Goal: Information Seeking & Learning: Learn about a topic

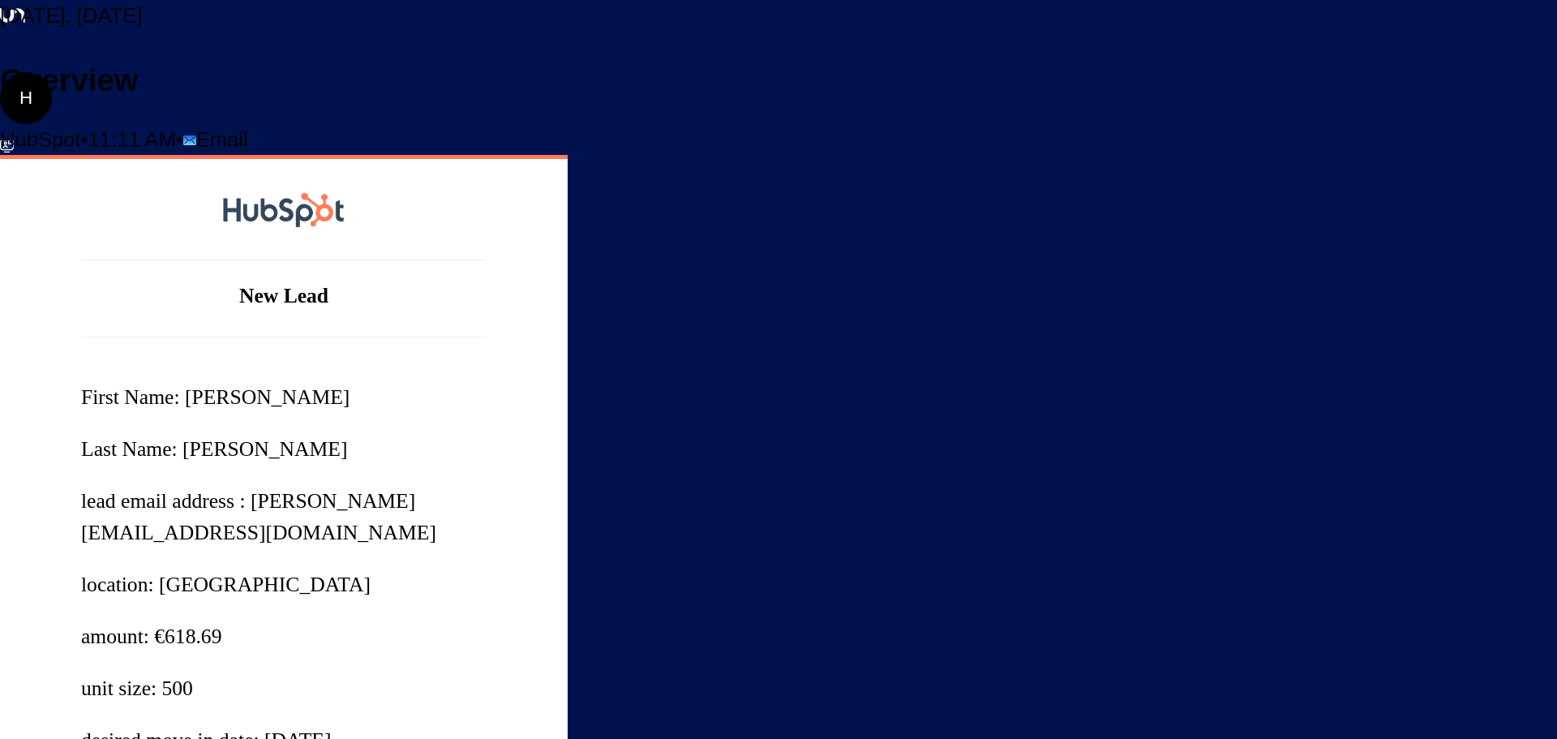
scroll to position [349, 0]
click at [76, 388] on h2 "Analytics" at bounding box center [778, 411] width 1557 height 47
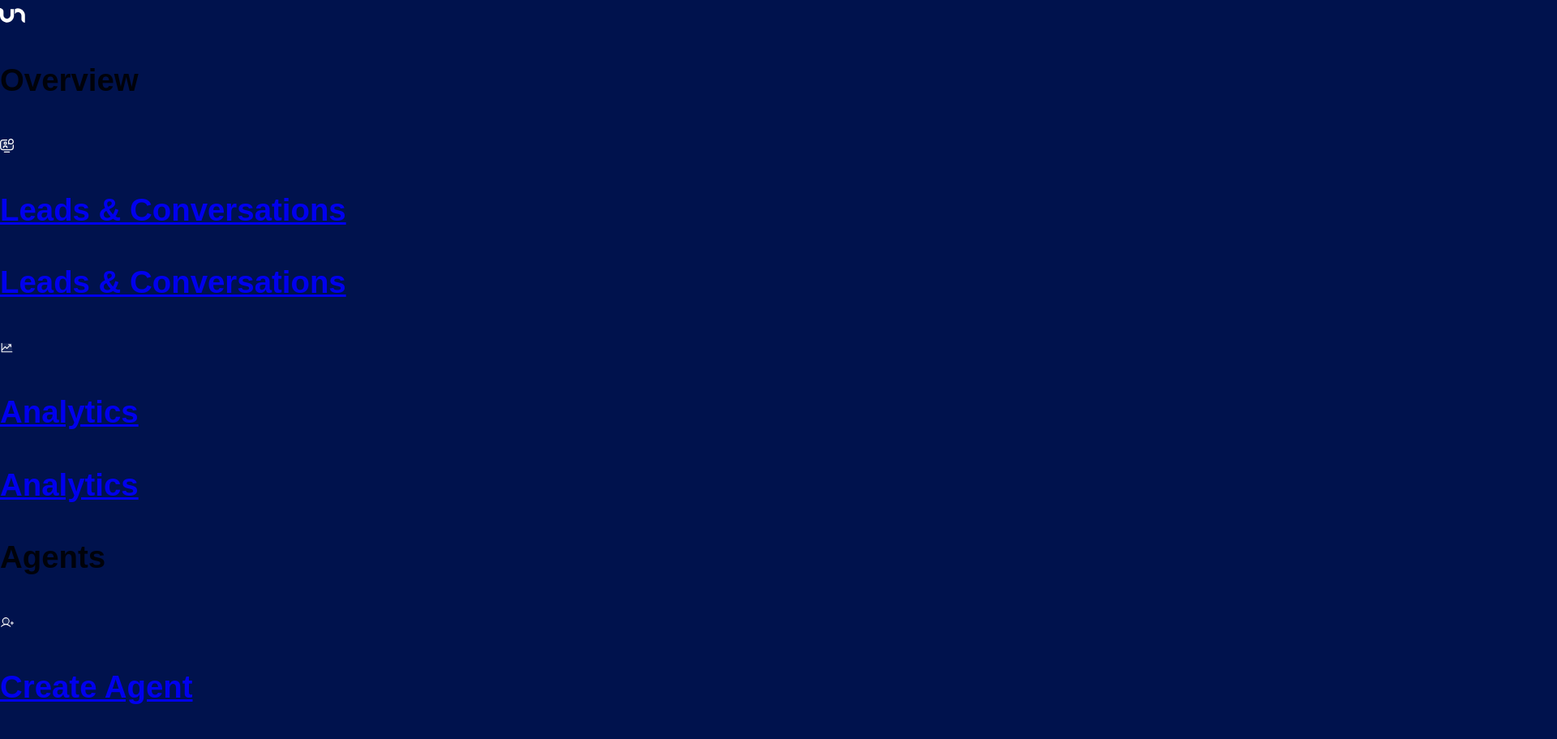
scroll to position [291, 0]
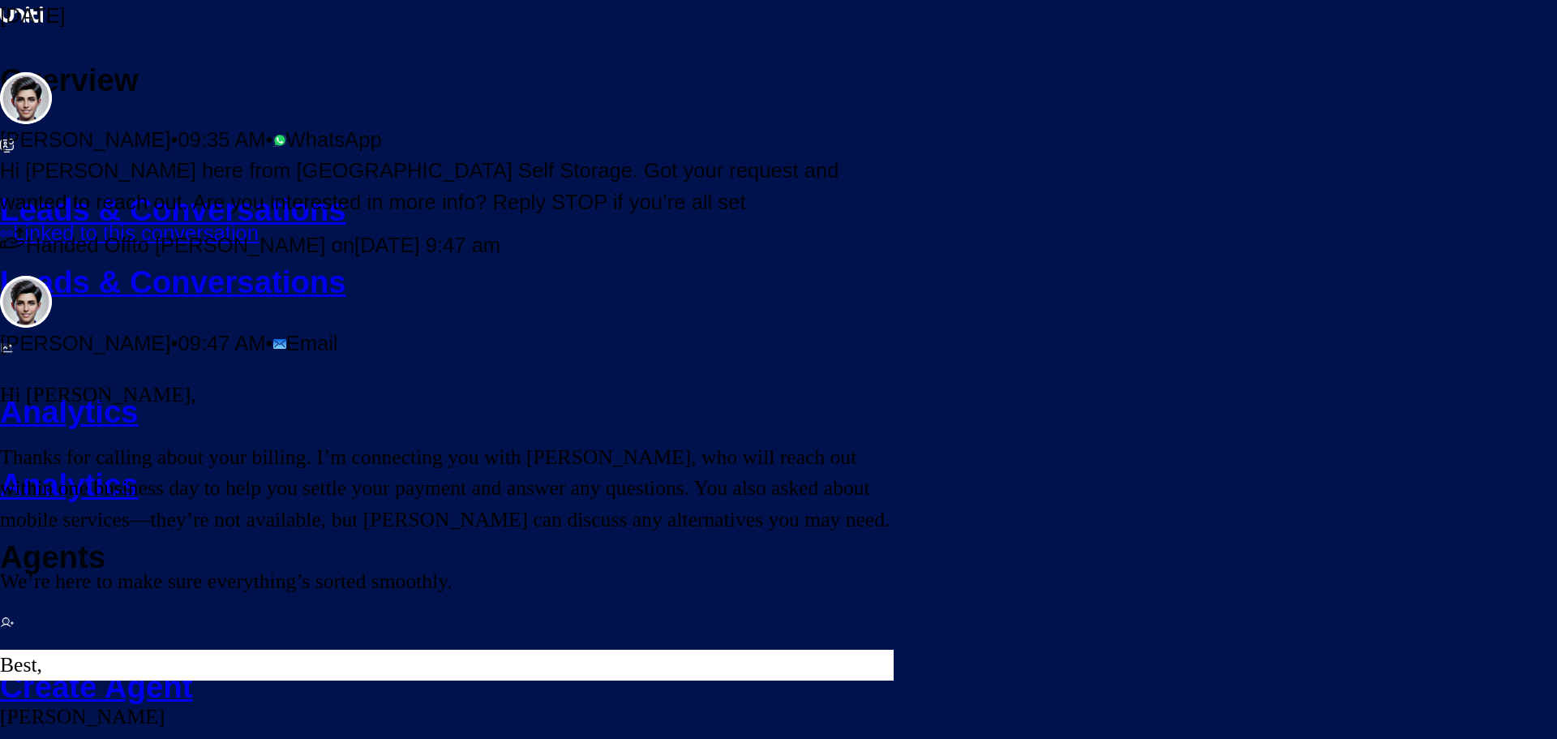
click at [54, 187] on h2 "Leads & Conversations" at bounding box center [778, 210] width 1557 height 47
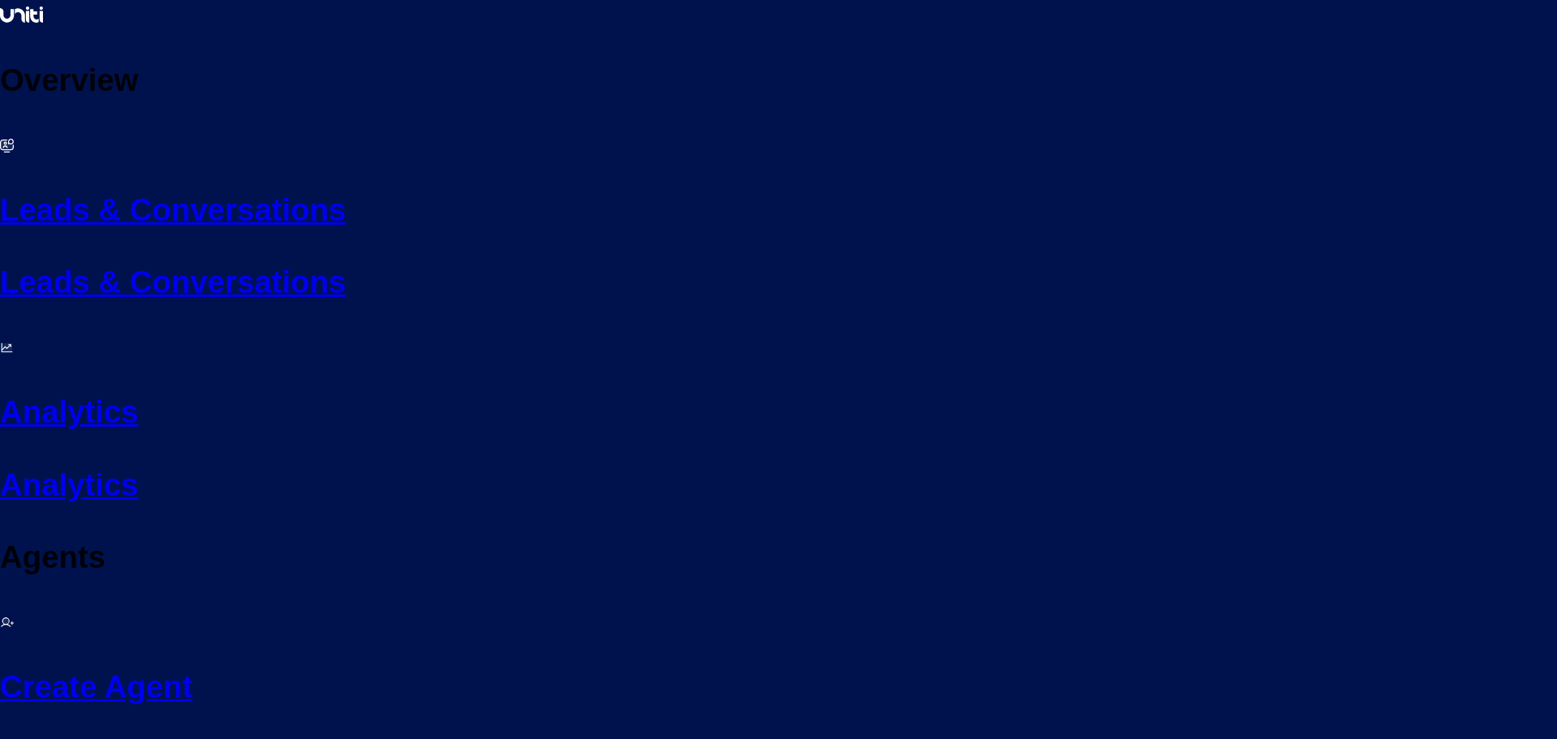
click at [76, 187] on h2 "Leads & Conversations" at bounding box center [778, 210] width 1557 height 47
click at [83, 187] on h2 "Leads & Conversations" at bounding box center [778, 210] width 1557 height 47
